Goal: Transaction & Acquisition: Subscribe to service/newsletter

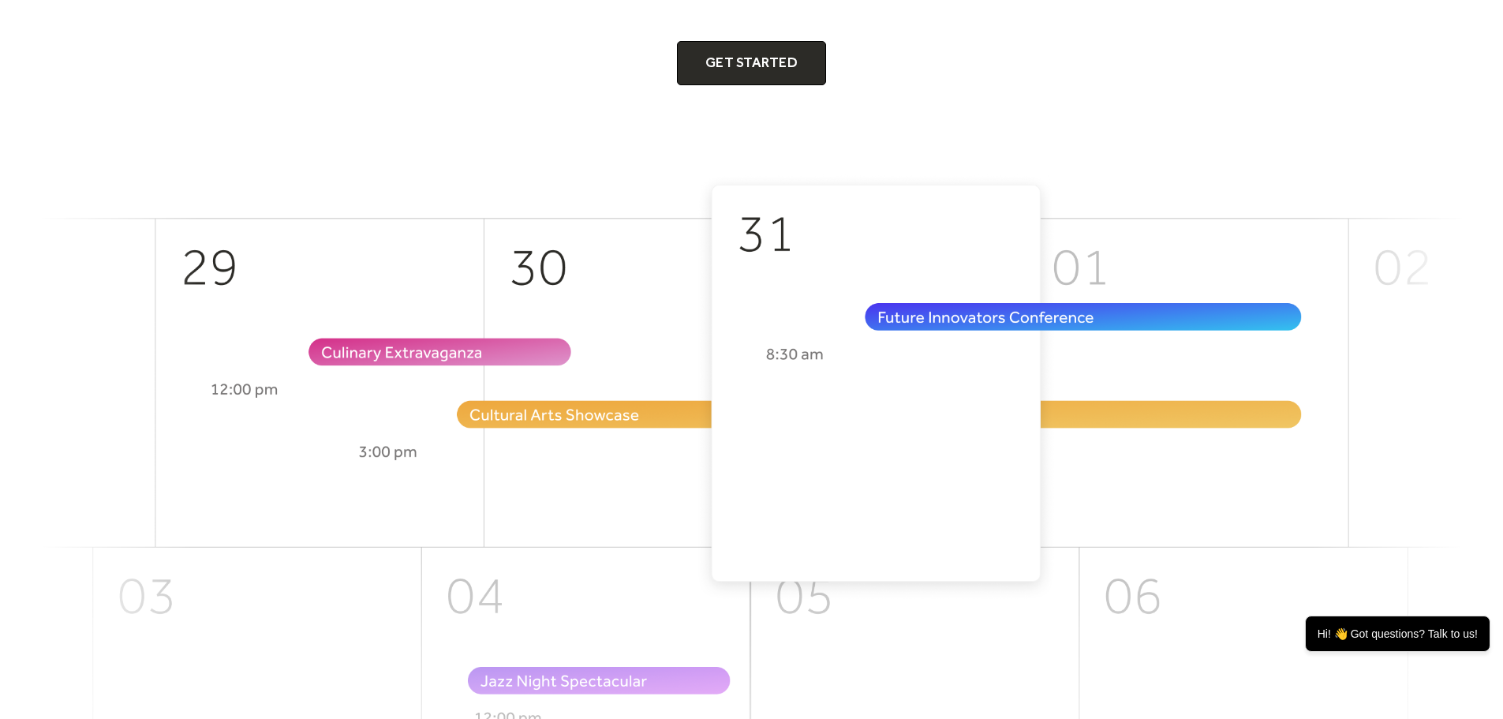
scroll to position [79, 0]
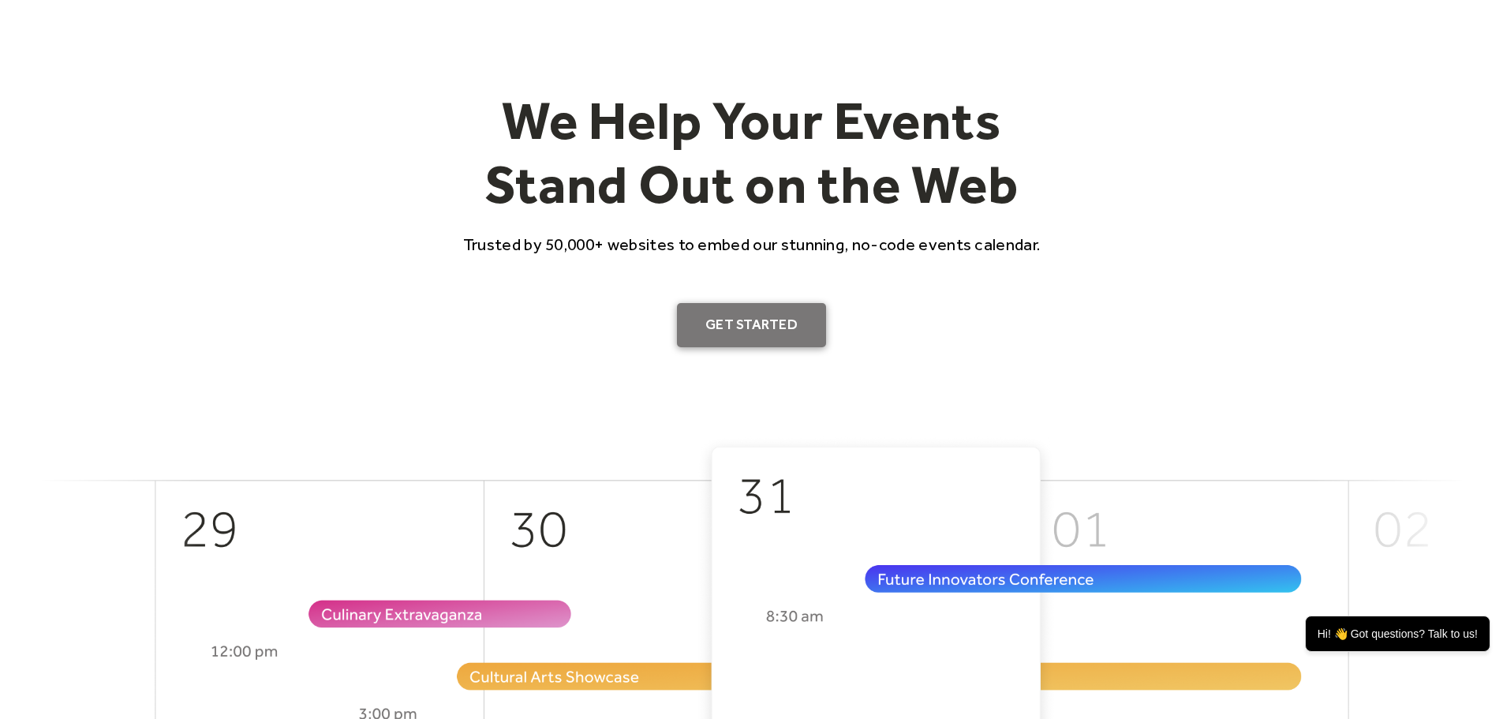
click at [773, 316] on link "Get Started" at bounding box center [751, 325] width 149 height 44
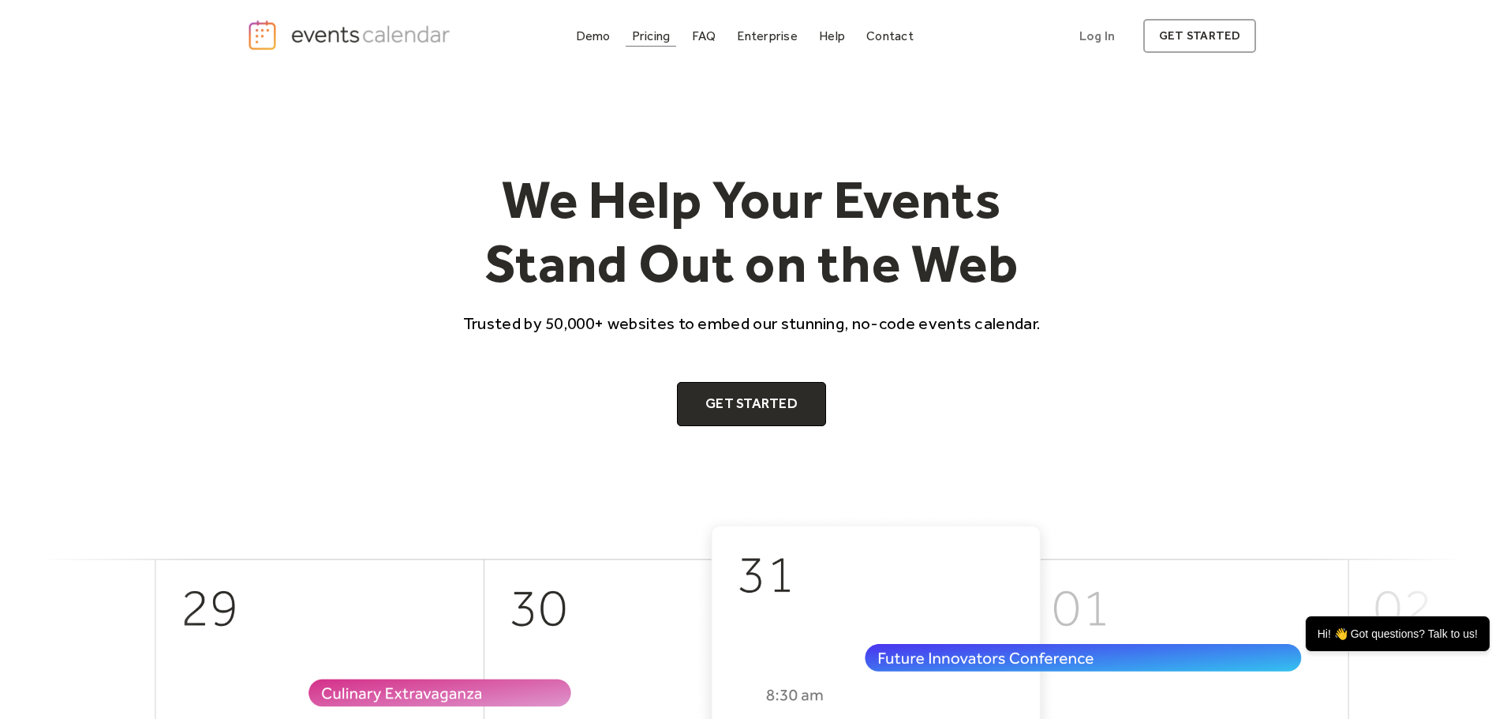
click at [649, 39] on div "Pricing" at bounding box center [651, 36] width 39 height 9
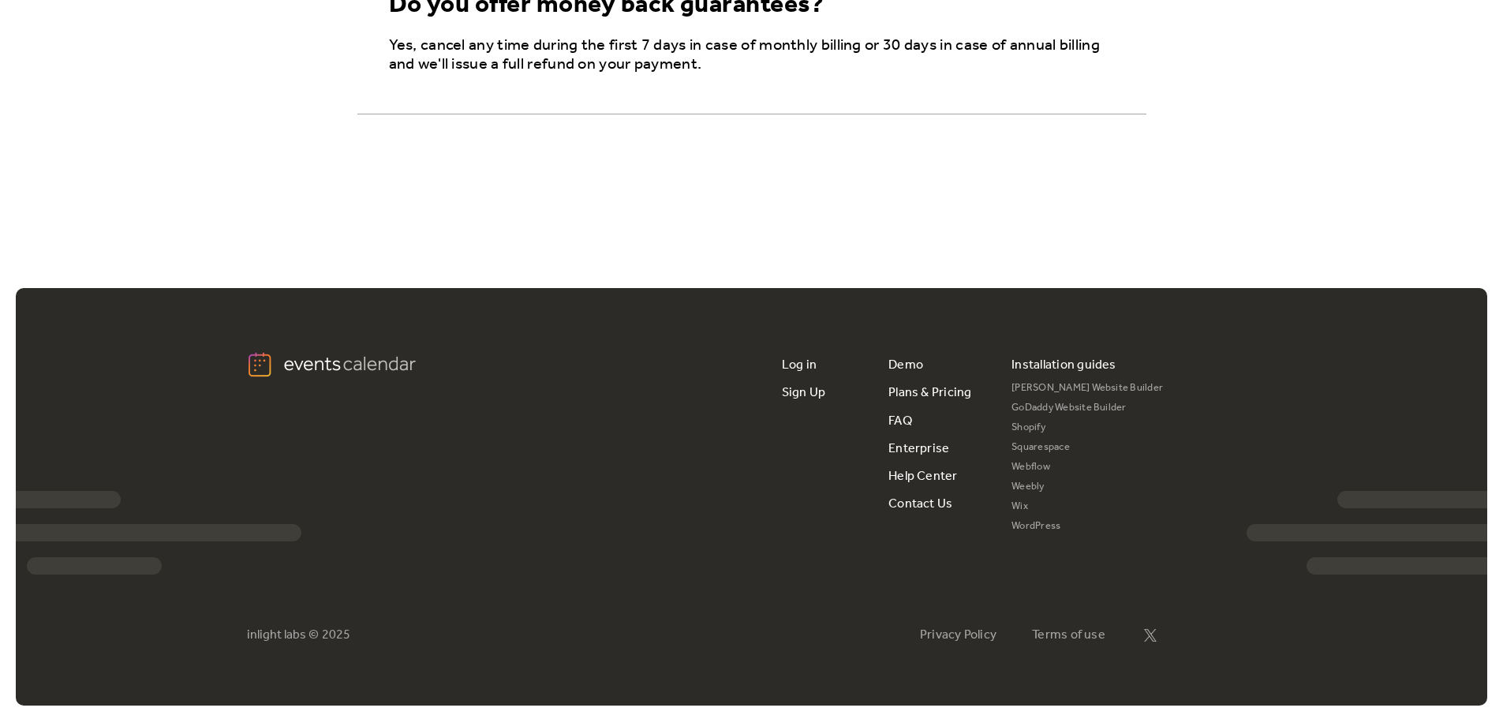
scroll to position [1474, 0]
